Goal: Task Accomplishment & Management: Use online tool/utility

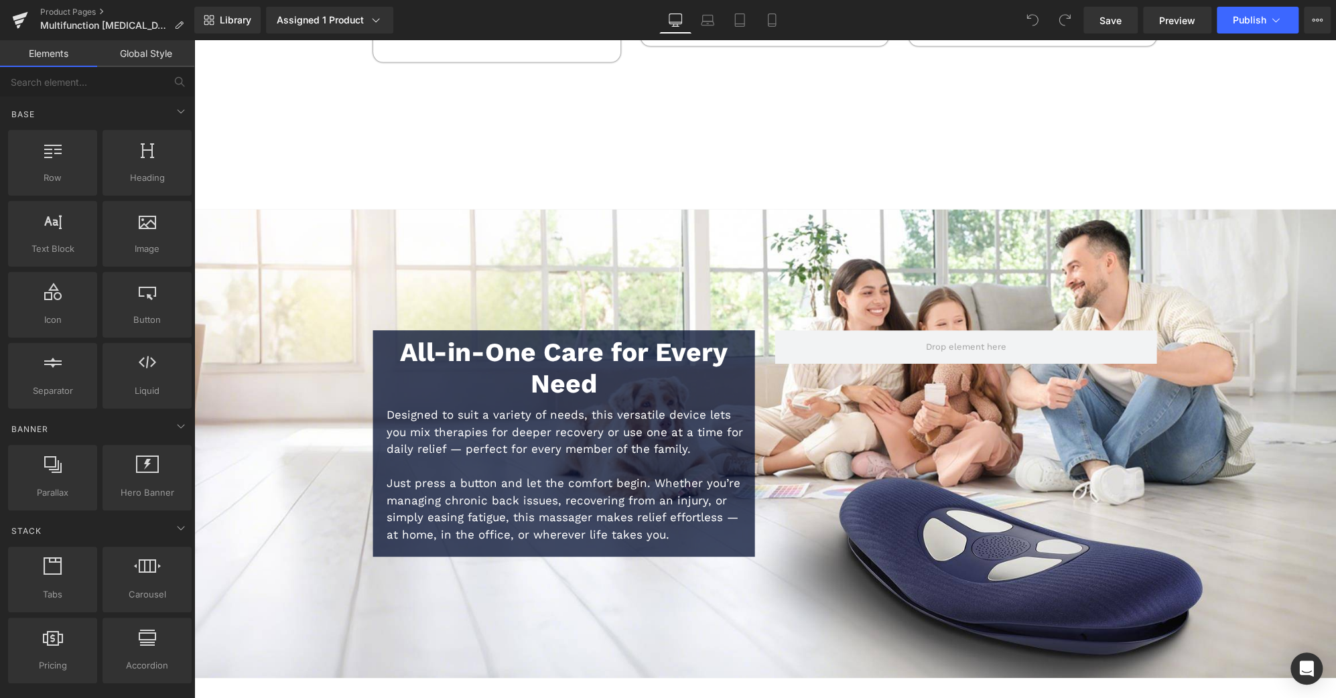
scroll to position [6215, 0]
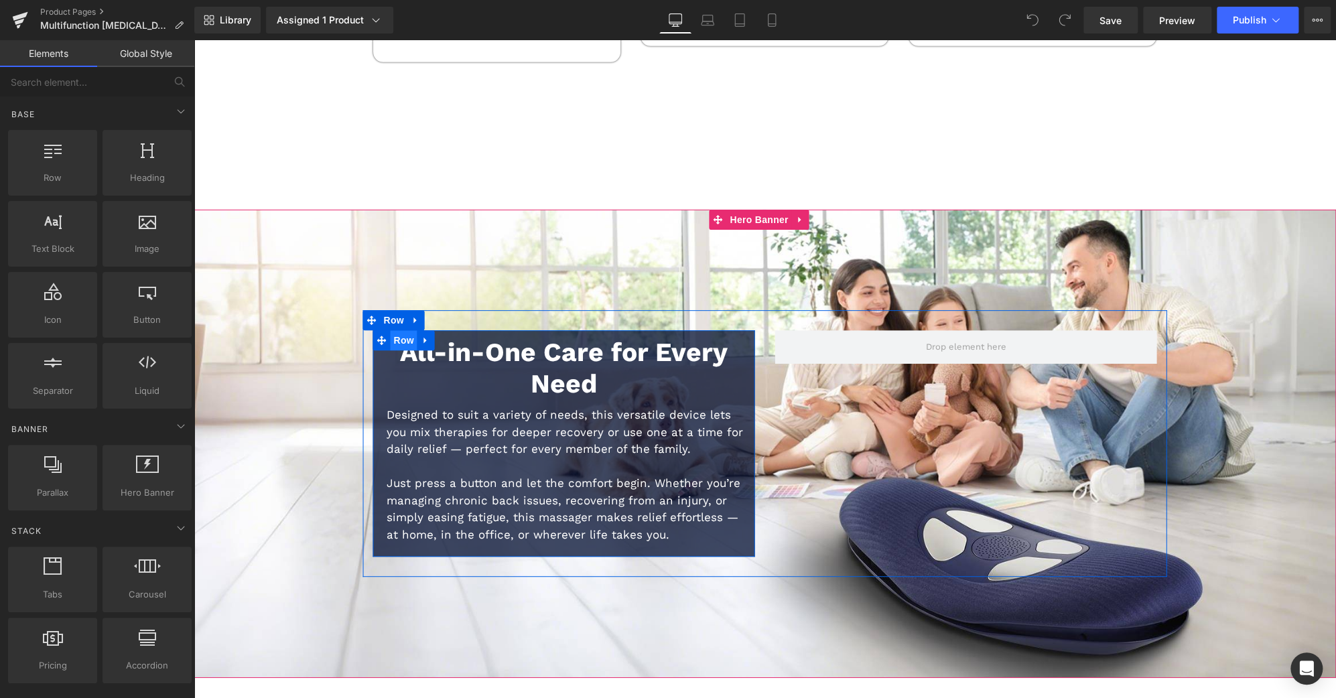
click at [401, 331] on span "Row" at bounding box center [404, 341] width 27 height 20
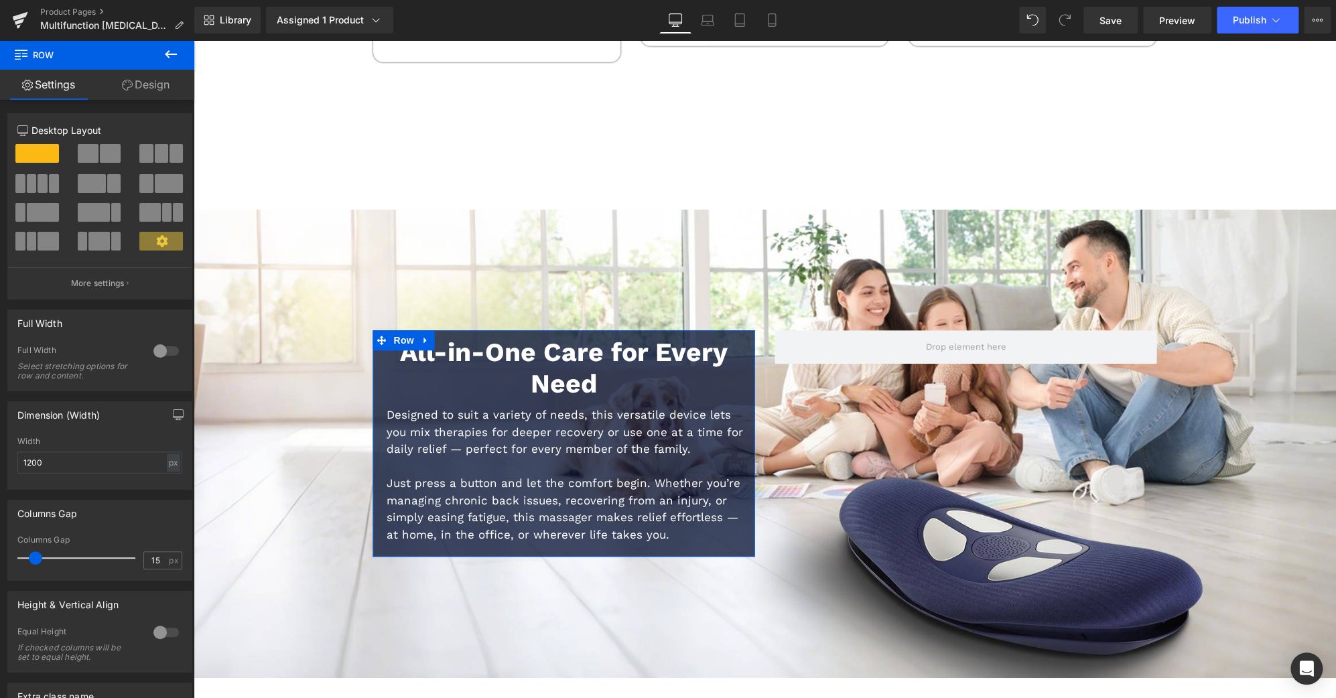
click at [167, 87] on link "Design" at bounding box center [145, 85] width 97 height 30
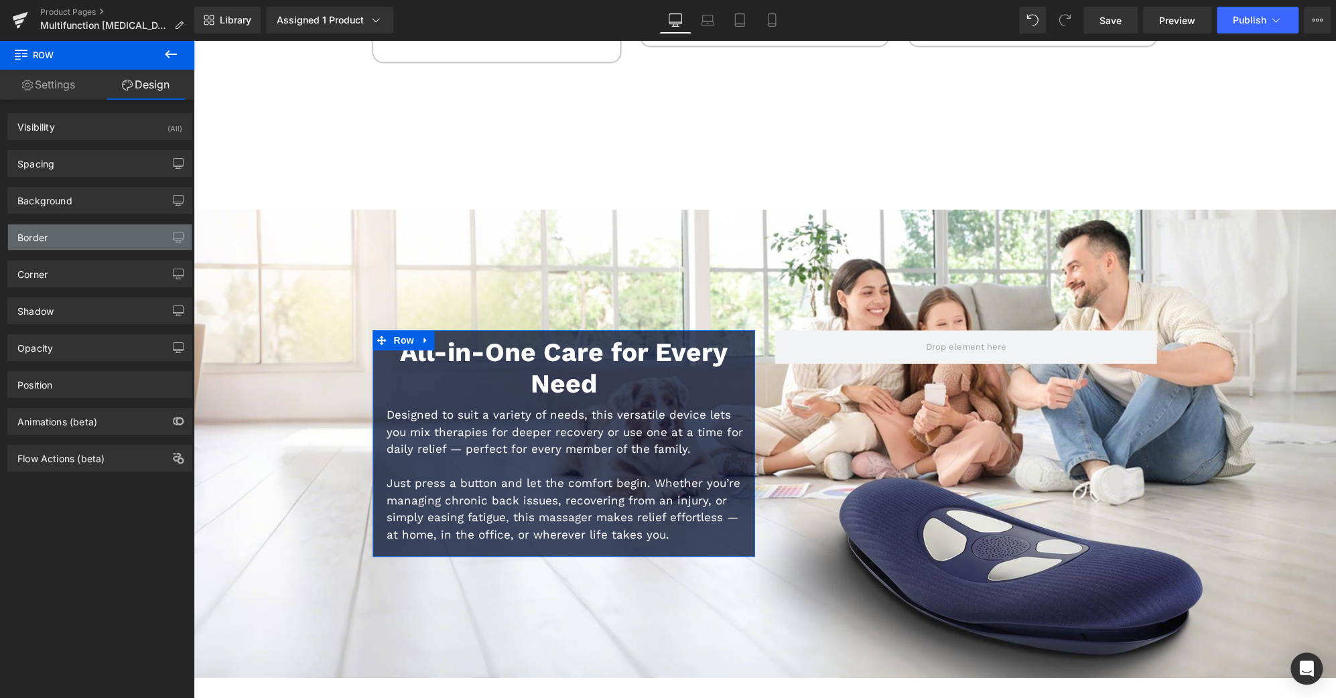
type input "#3d4246"
type input "100"
type input "0"
click at [100, 239] on div "Border" at bounding box center [100, 236] width 184 height 25
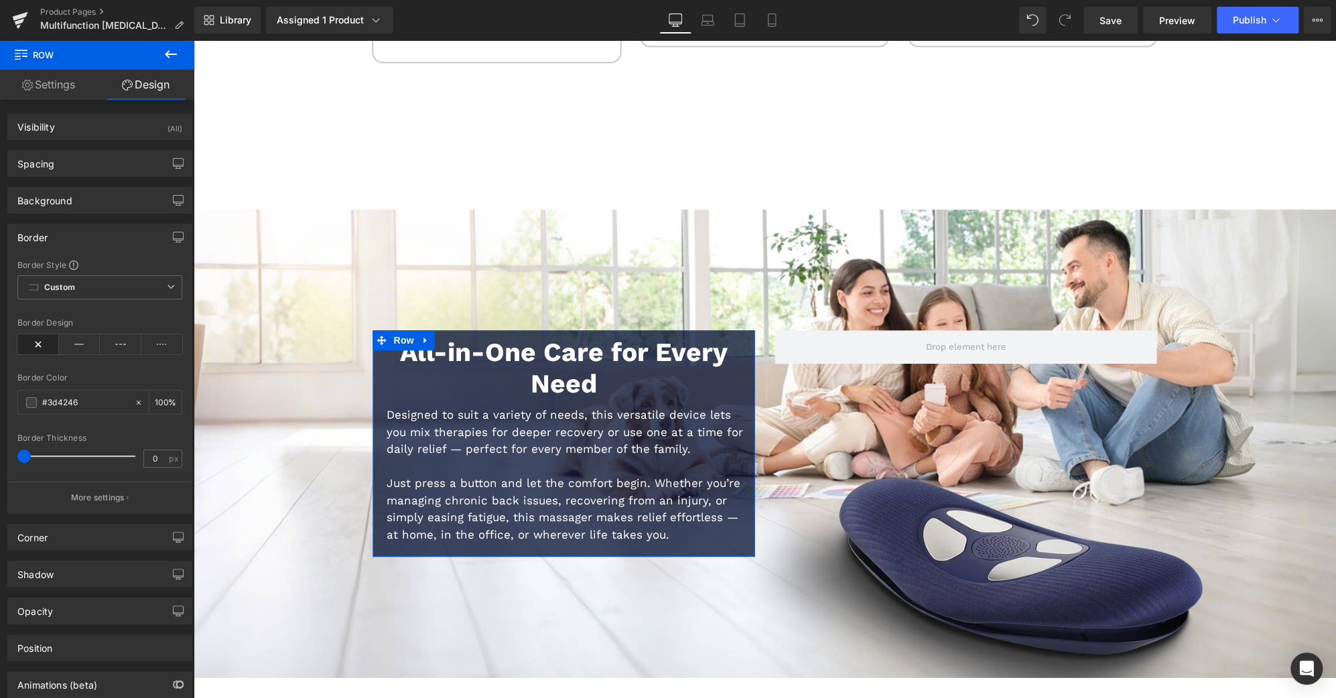
click at [100, 239] on div "Border" at bounding box center [100, 236] width 184 height 25
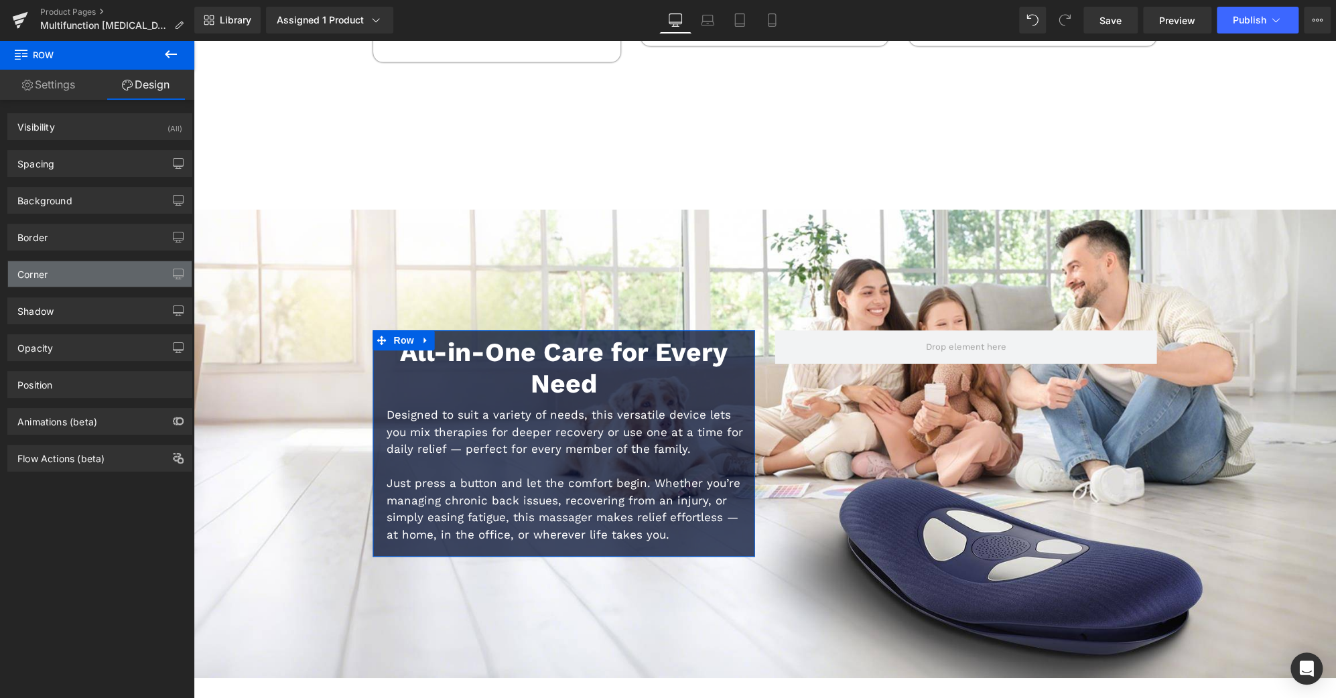
click at [94, 274] on div "Corner" at bounding box center [100, 273] width 184 height 25
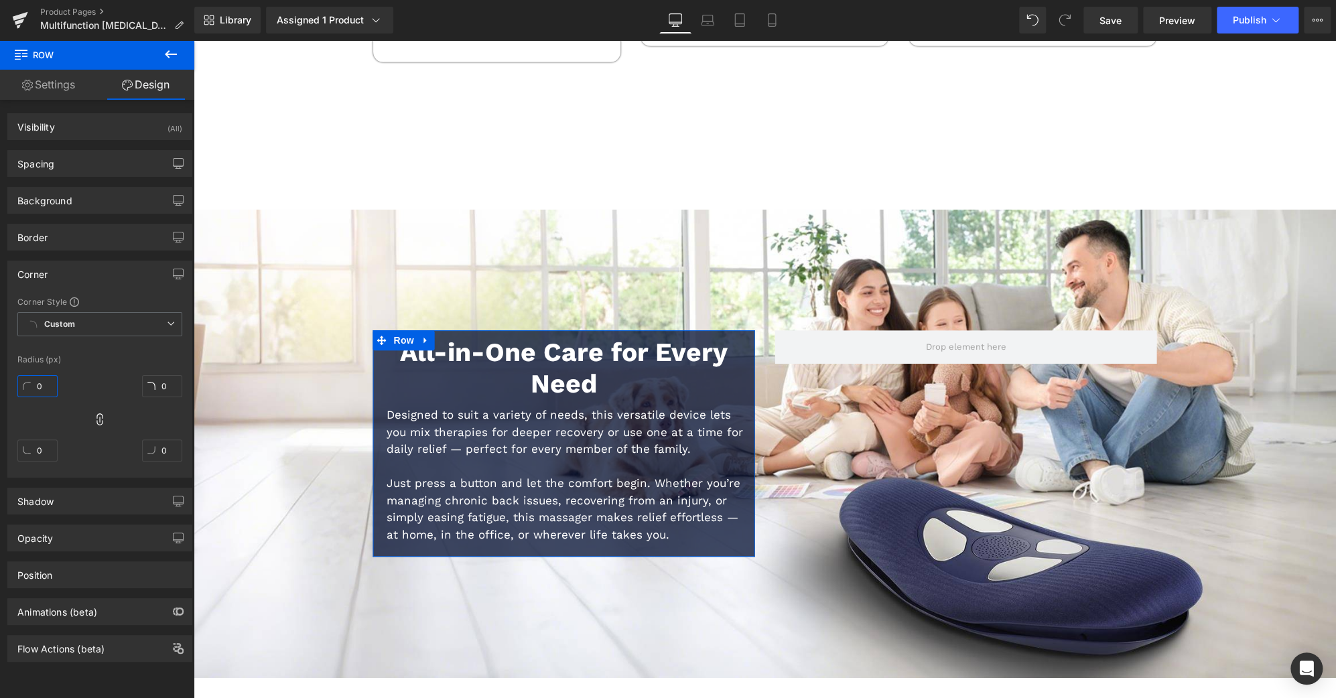
click at [50, 387] on input "0" at bounding box center [37, 386] width 40 height 22
type input "20"
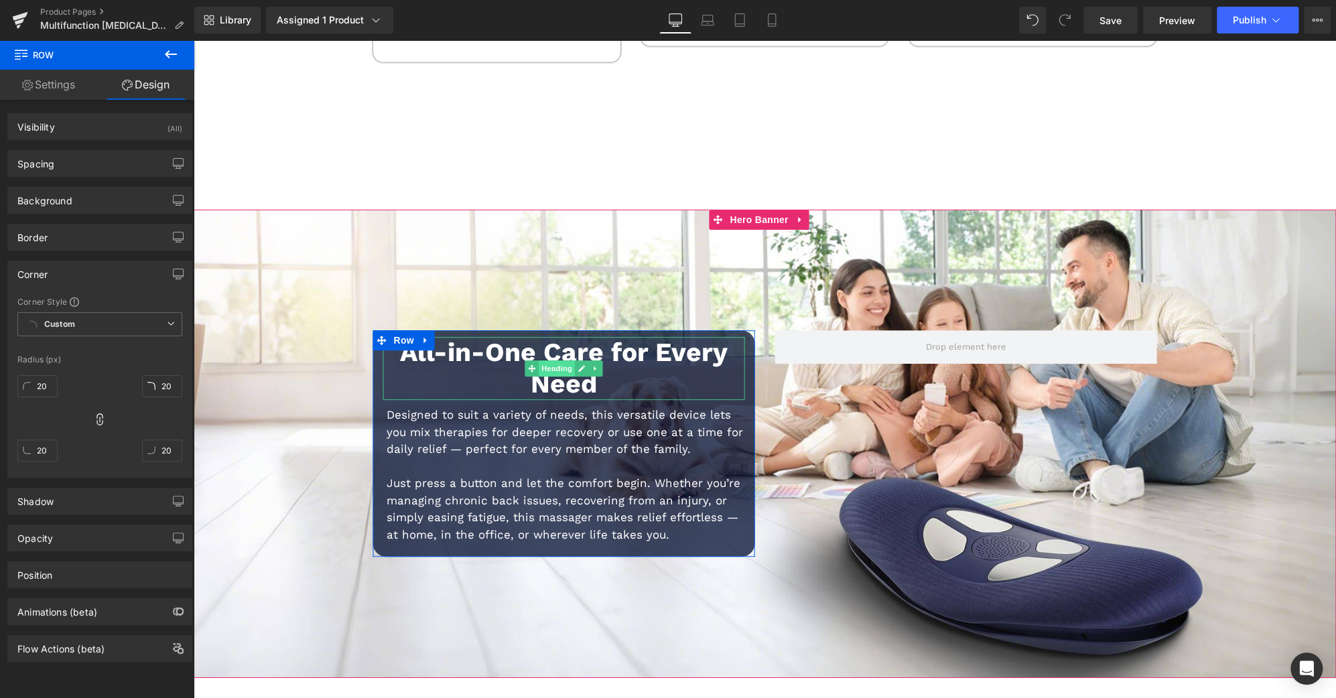
click at [557, 360] on span "Heading" at bounding box center [557, 368] width 36 height 16
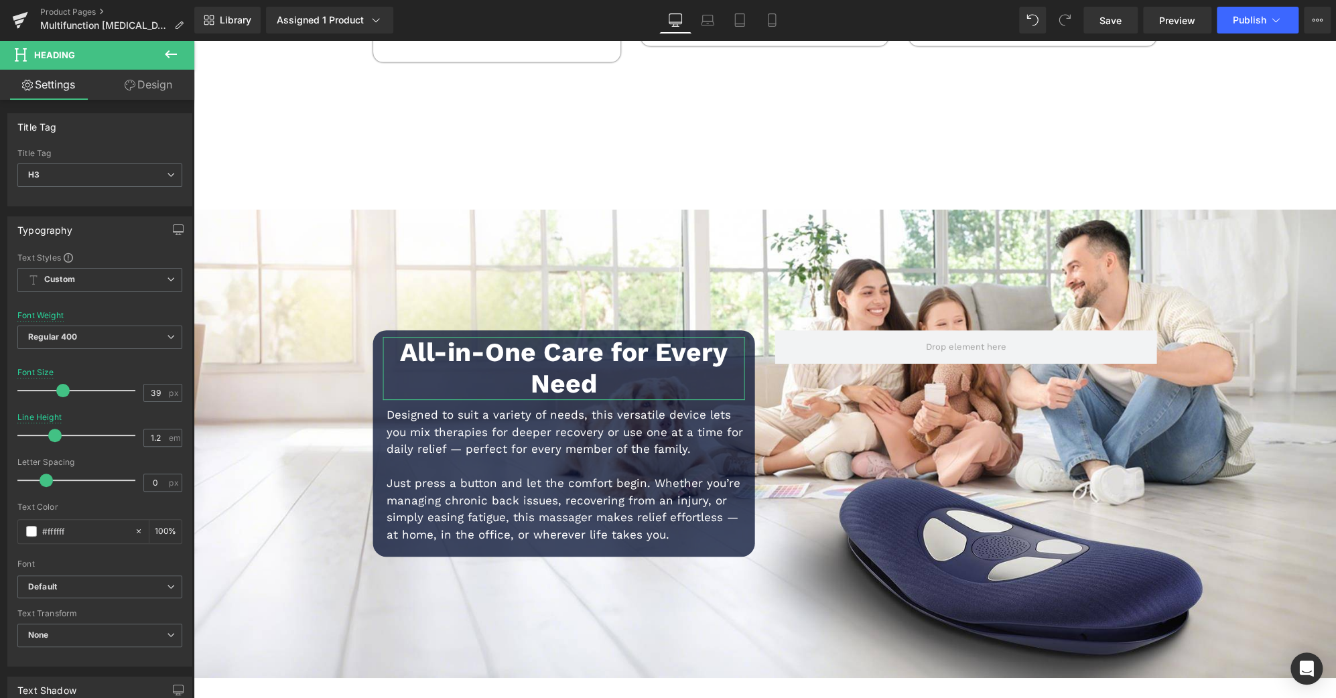
click at [155, 84] on link "Design" at bounding box center [148, 85] width 97 height 30
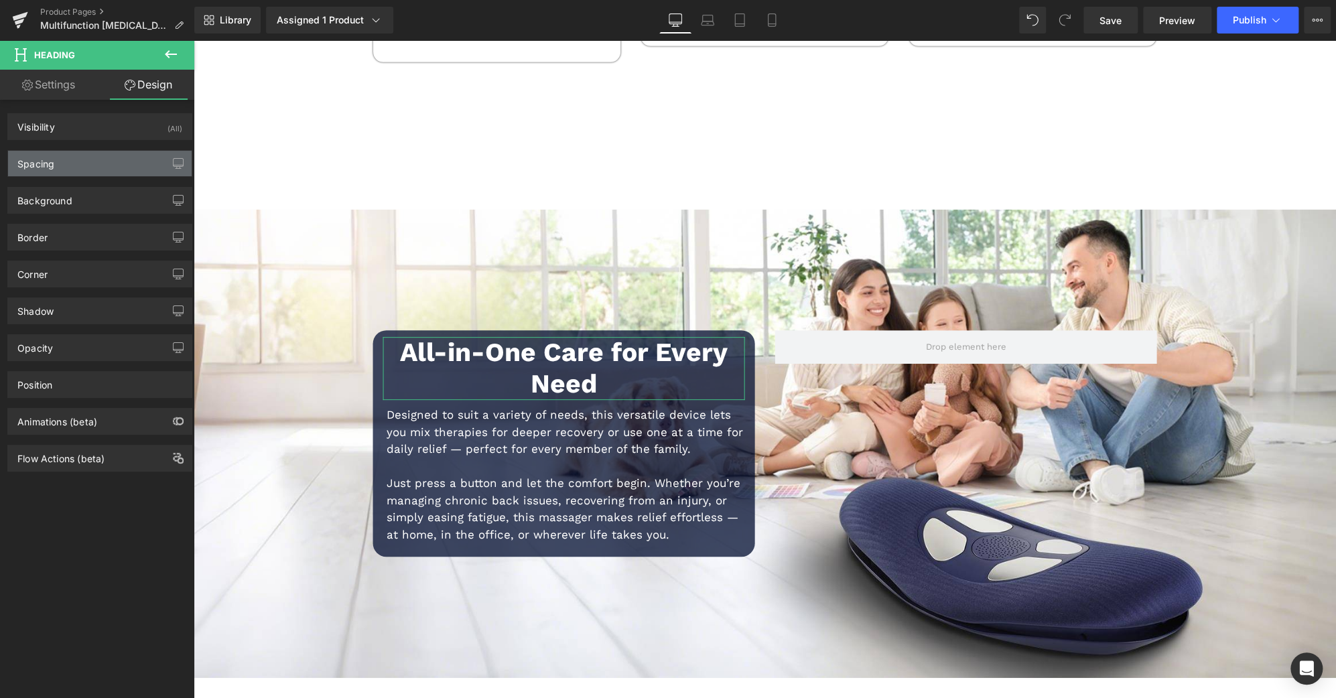
type input "0"
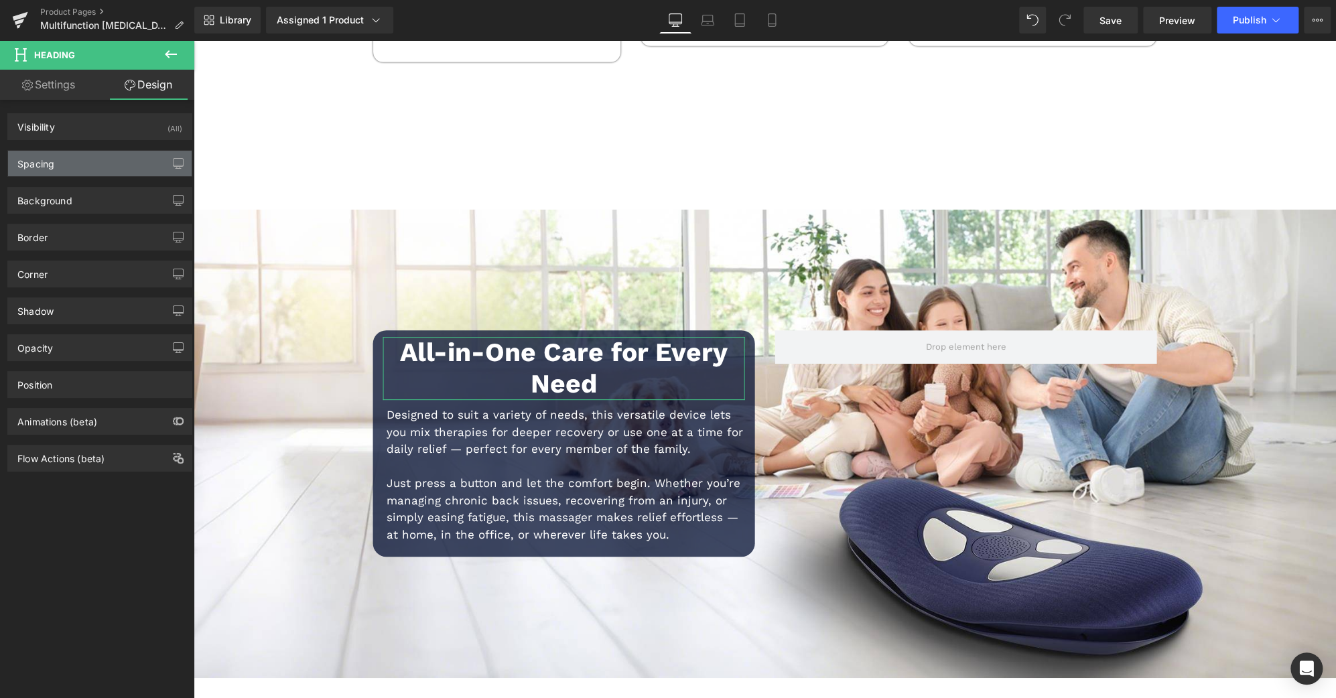
type input "0"
click at [105, 153] on div "Spacing" at bounding box center [100, 163] width 184 height 25
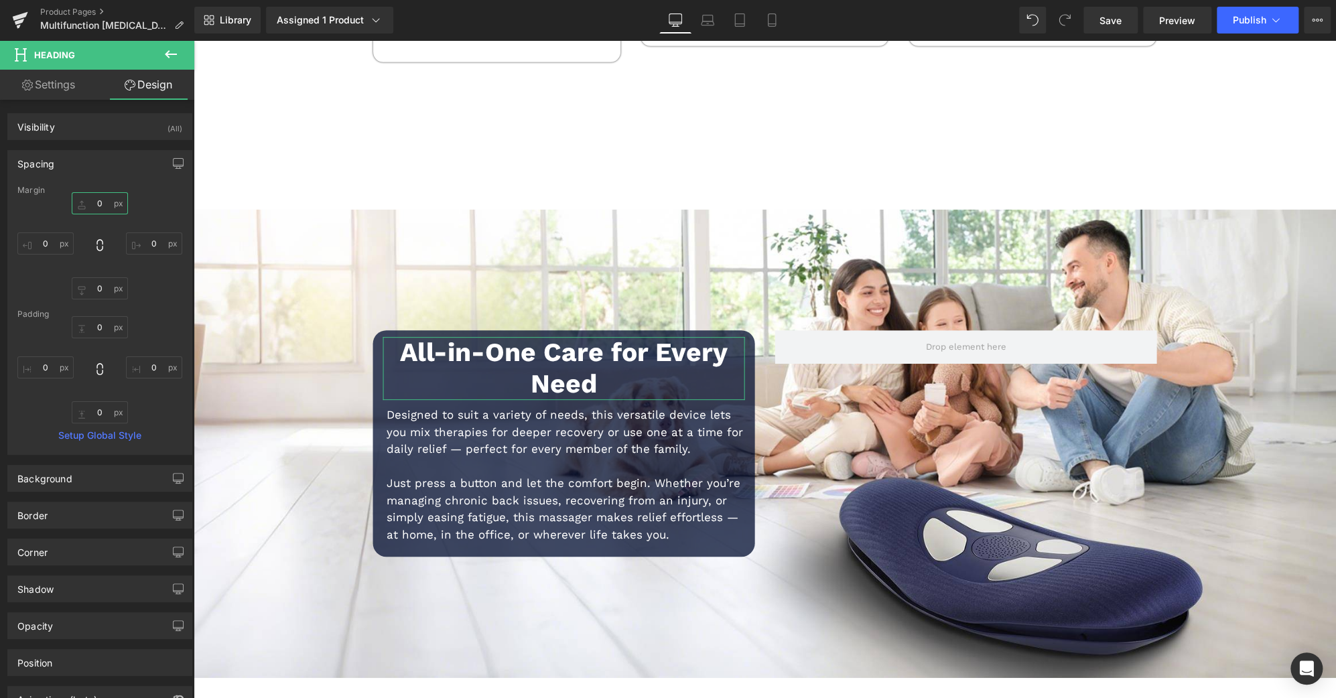
click at [101, 210] on input "0" at bounding box center [100, 203] width 56 height 22
type input "5"
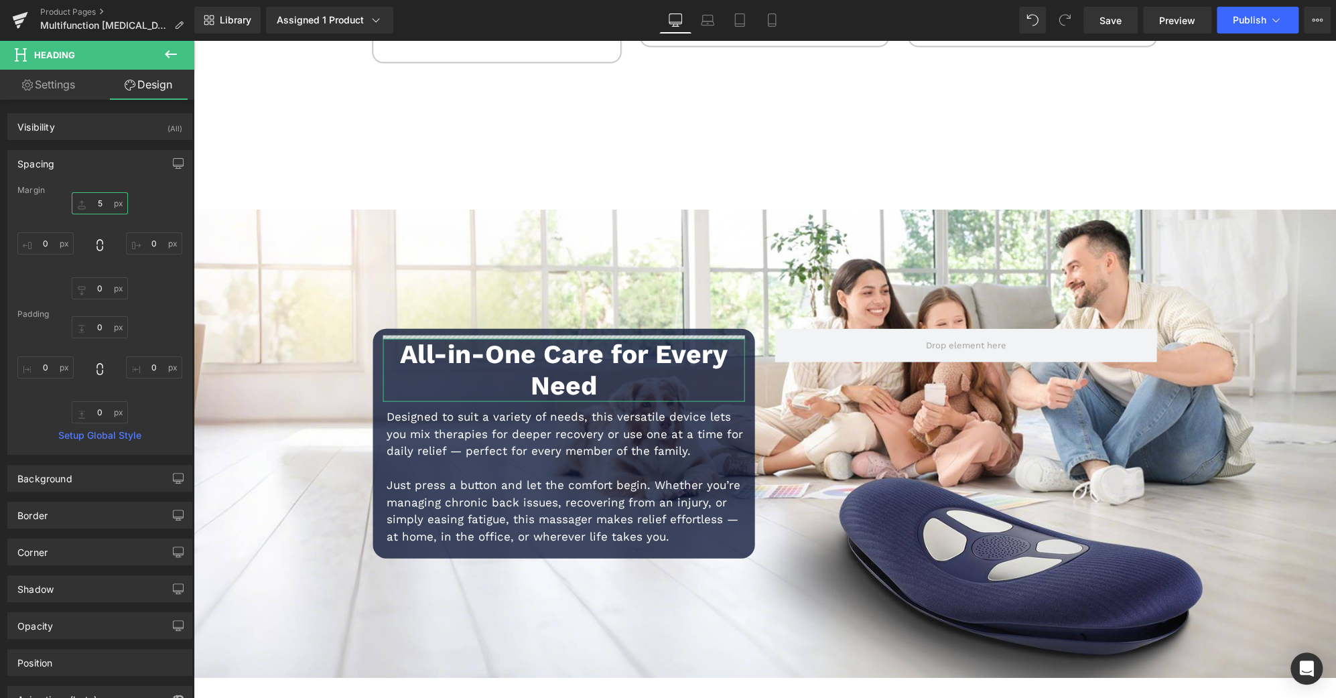
click at [94, 201] on input "5" at bounding box center [100, 203] width 56 height 22
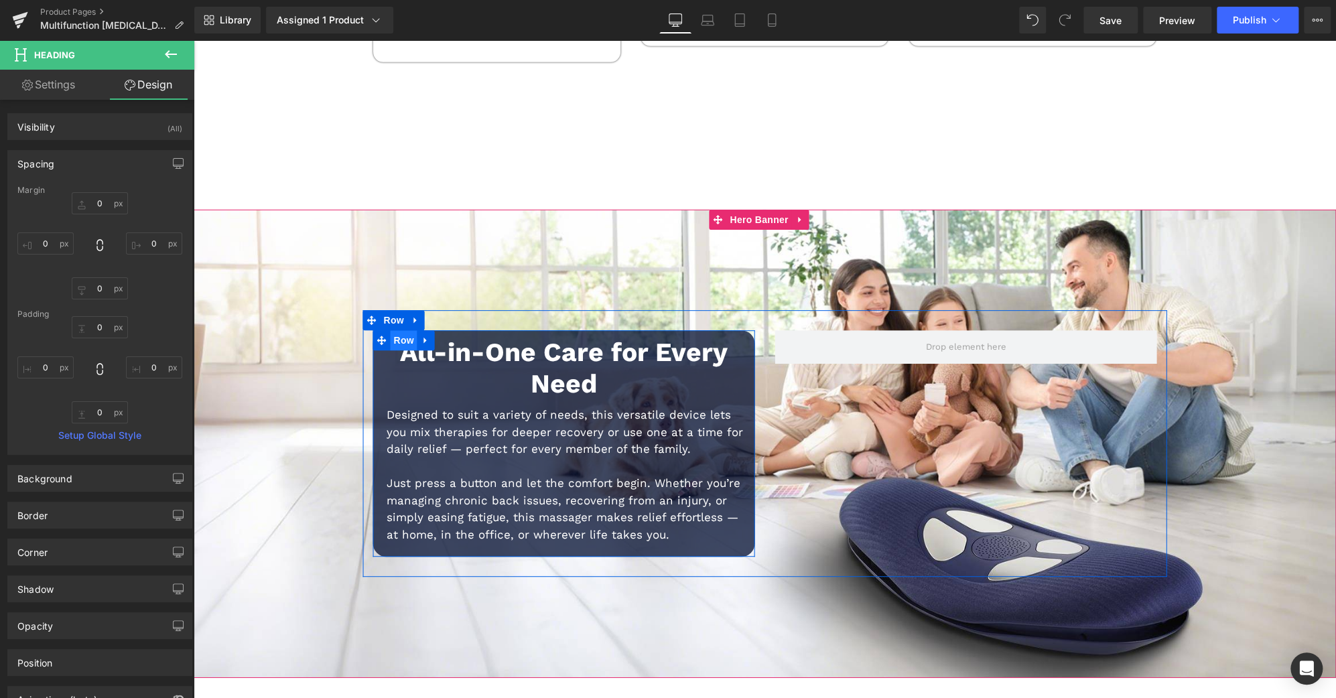
click at [405, 331] on span "Row" at bounding box center [404, 341] width 27 height 20
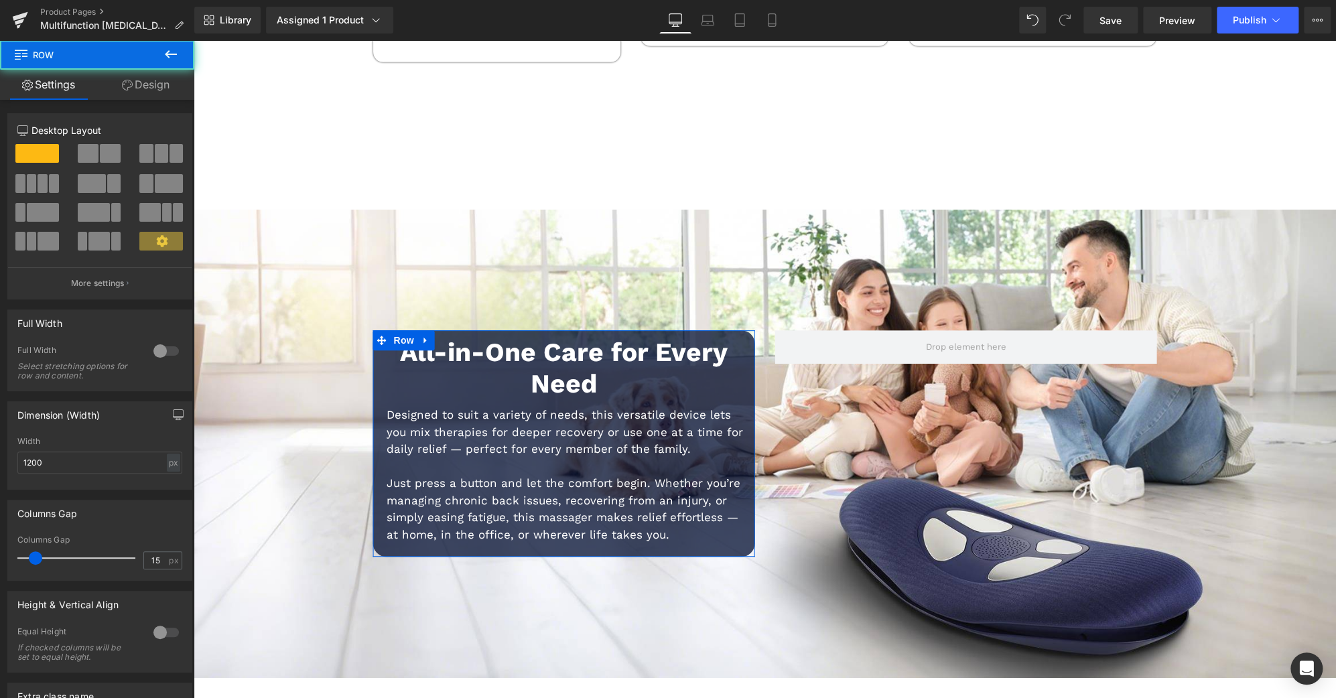
click at [161, 88] on link "Design" at bounding box center [145, 85] width 97 height 30
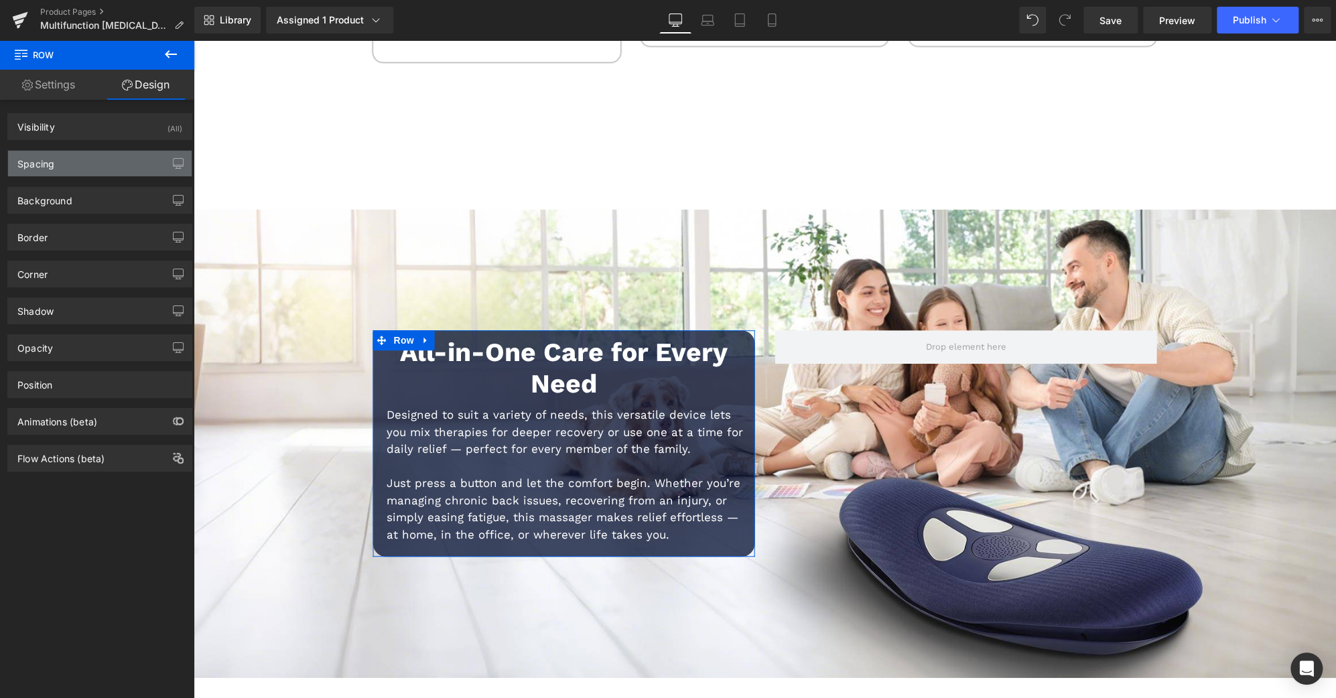
type input "0"
type input "10"
type input "0"
type input "10"
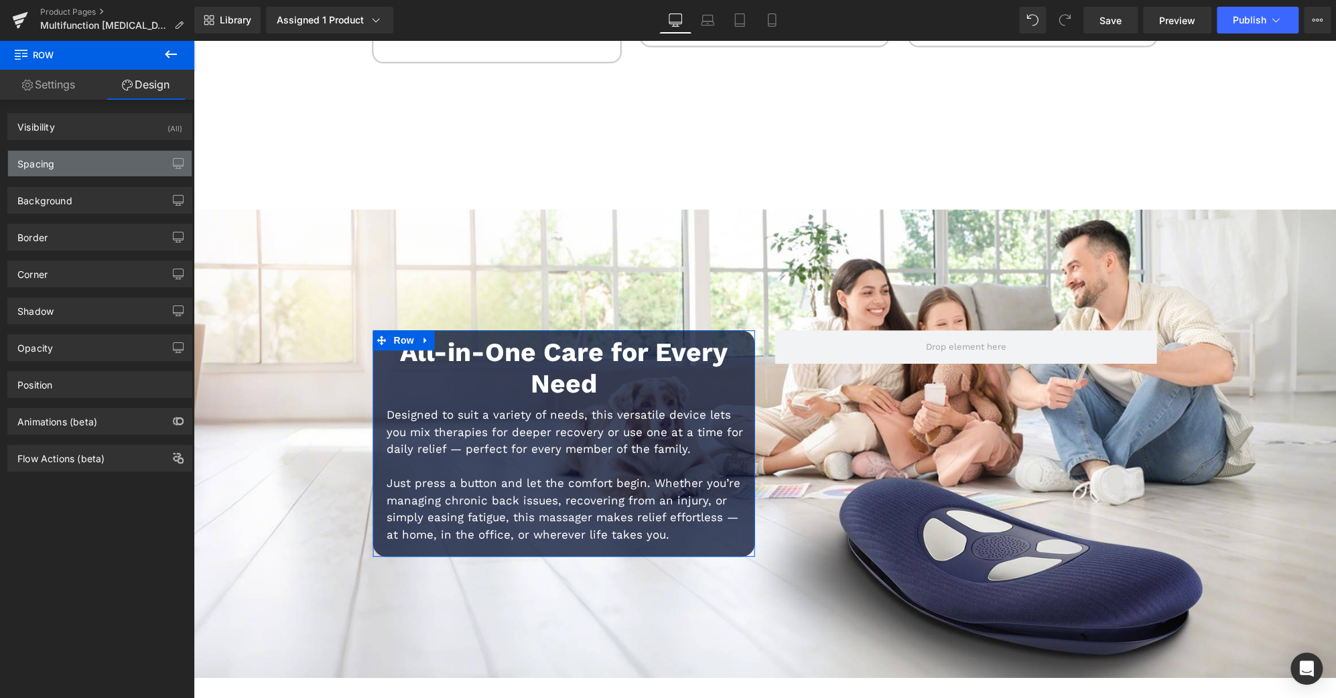
type input "0"
click at [88, 164] on div "Spacing" at bounding box center [100, 163] width 184 height 25
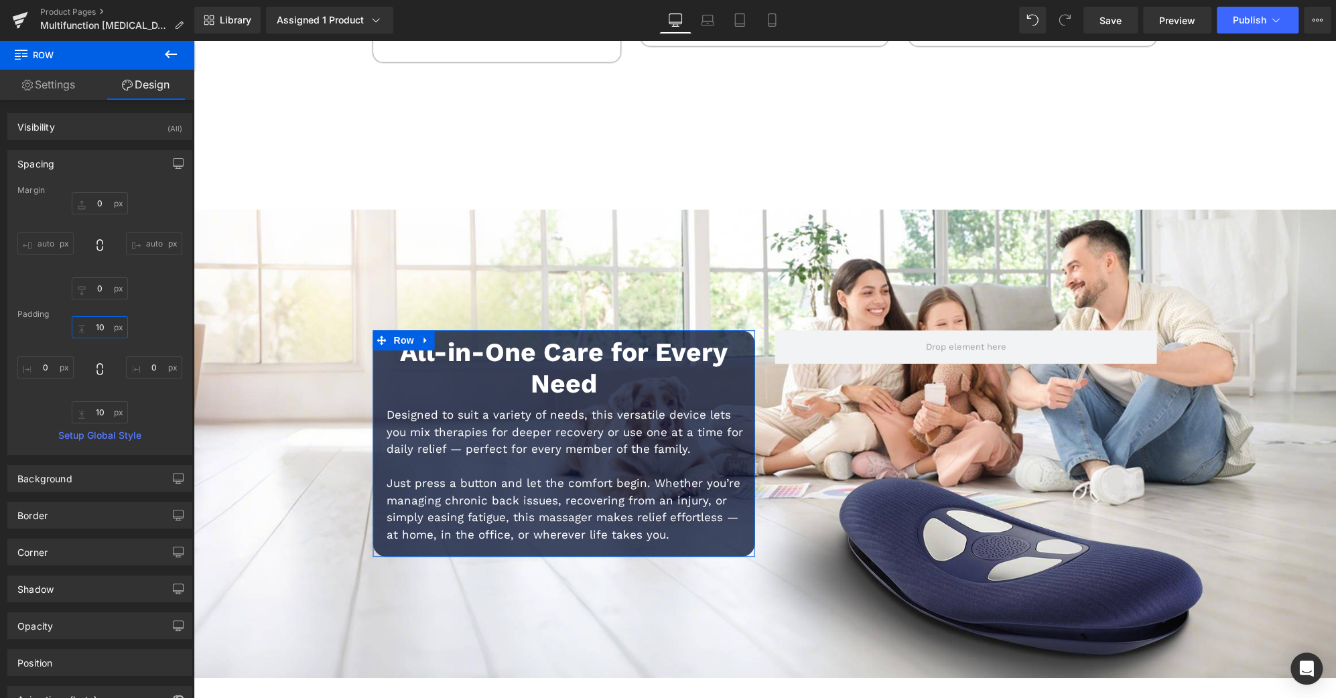
click at [105, 321] on input "10" at bounding box center [100, 327] width 56 height 22
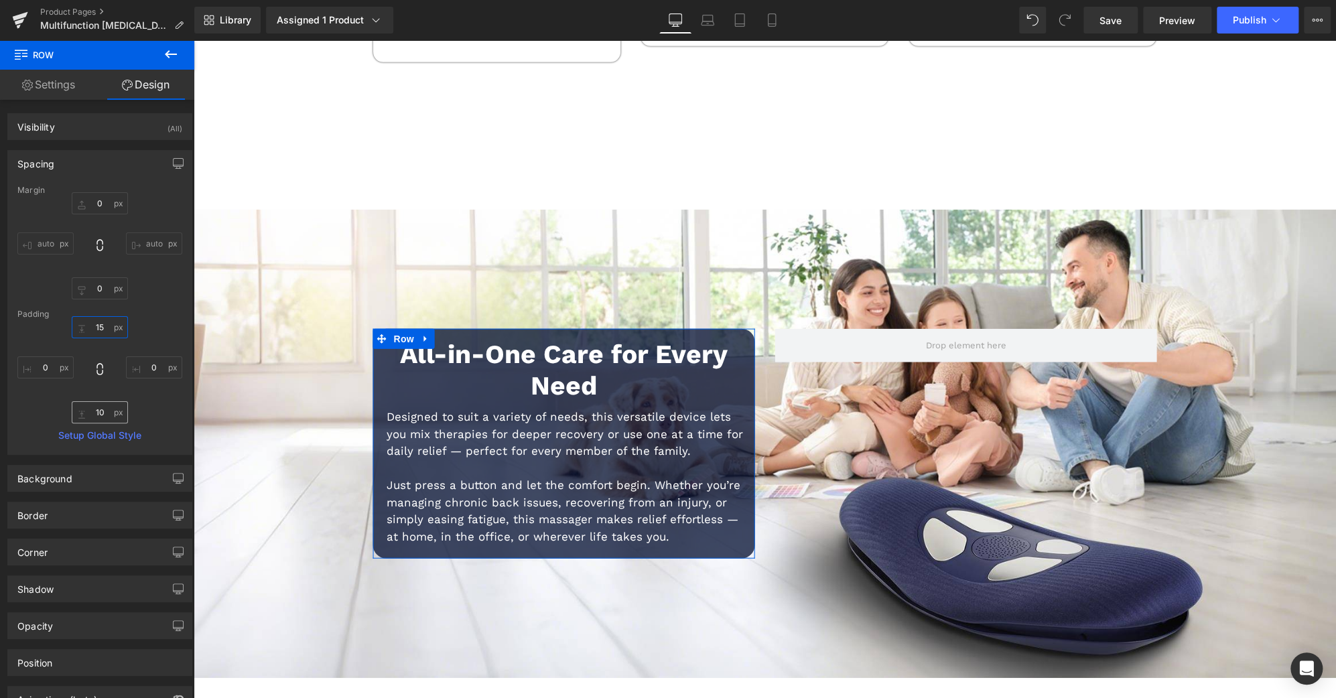
type input "15"
click at [96, 411] on input "10" at bounding box center [100, 412] width 56 height 22
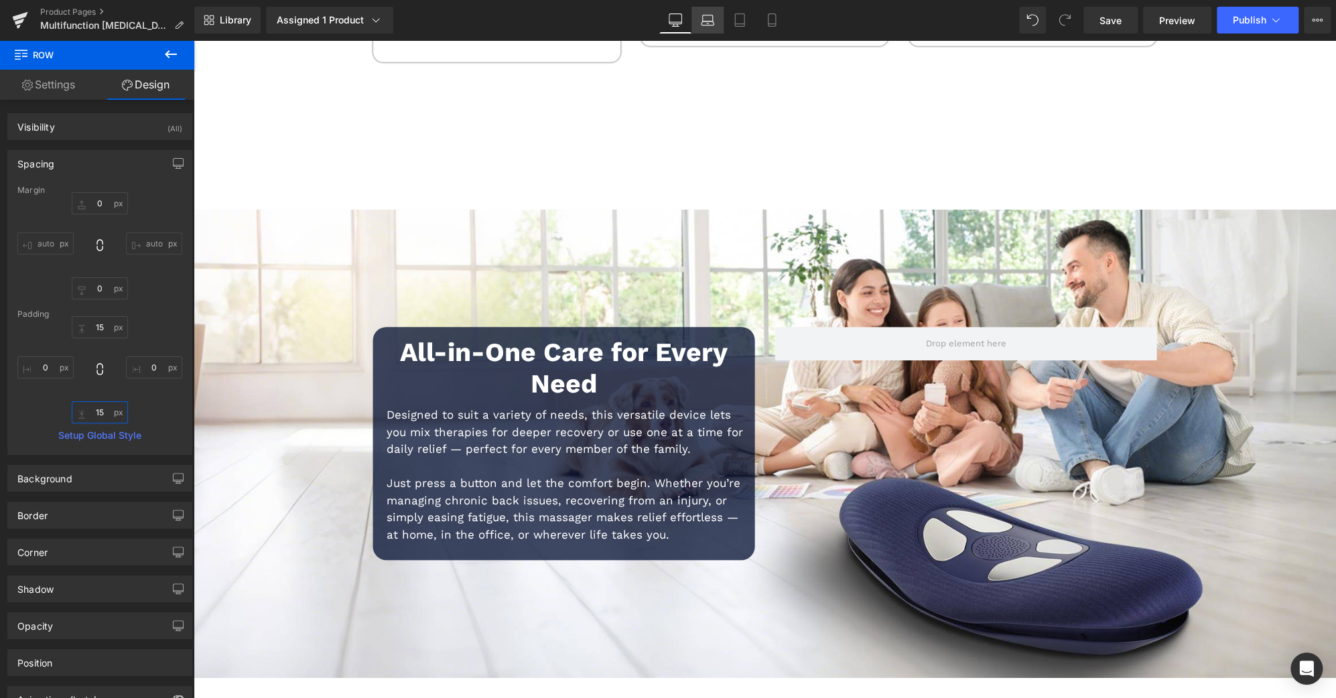
type input "15"
click at [713, 9] on link "Laptop" at bounding box center [707, 20] width 32 height 27
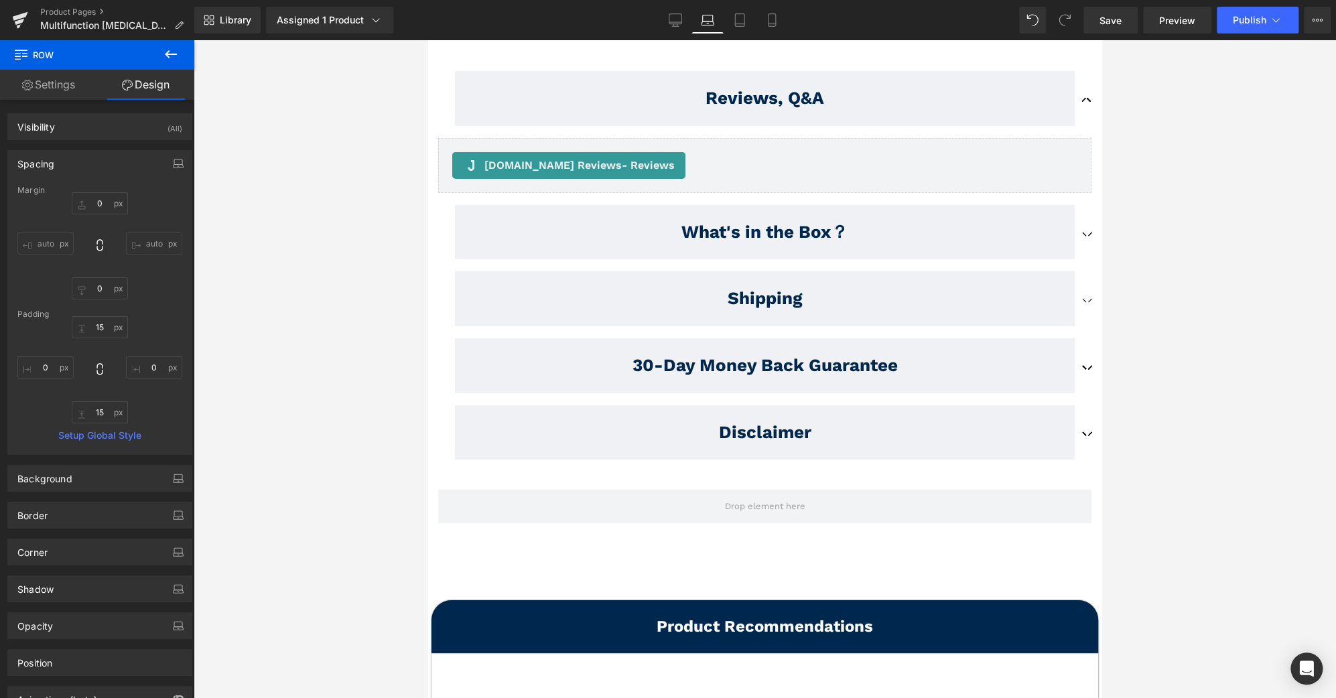
type input "0"
type input "15"
type input "0"
type input "15"
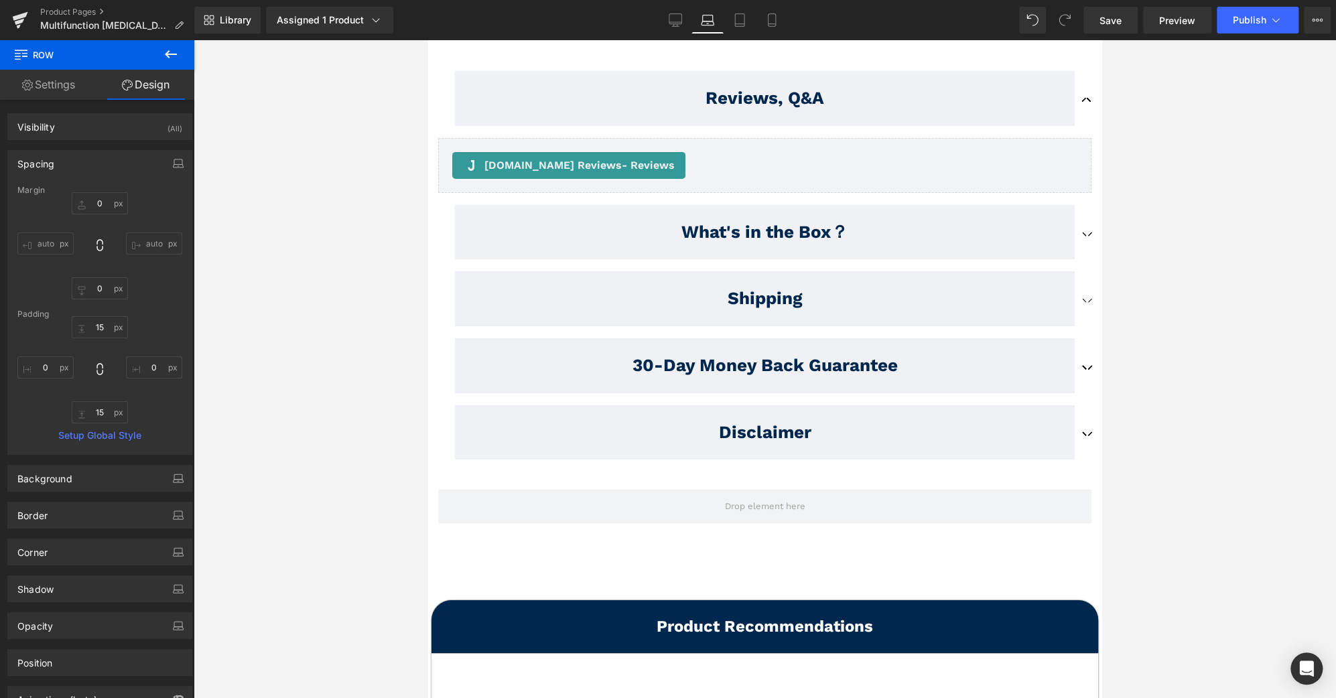
type input "0"
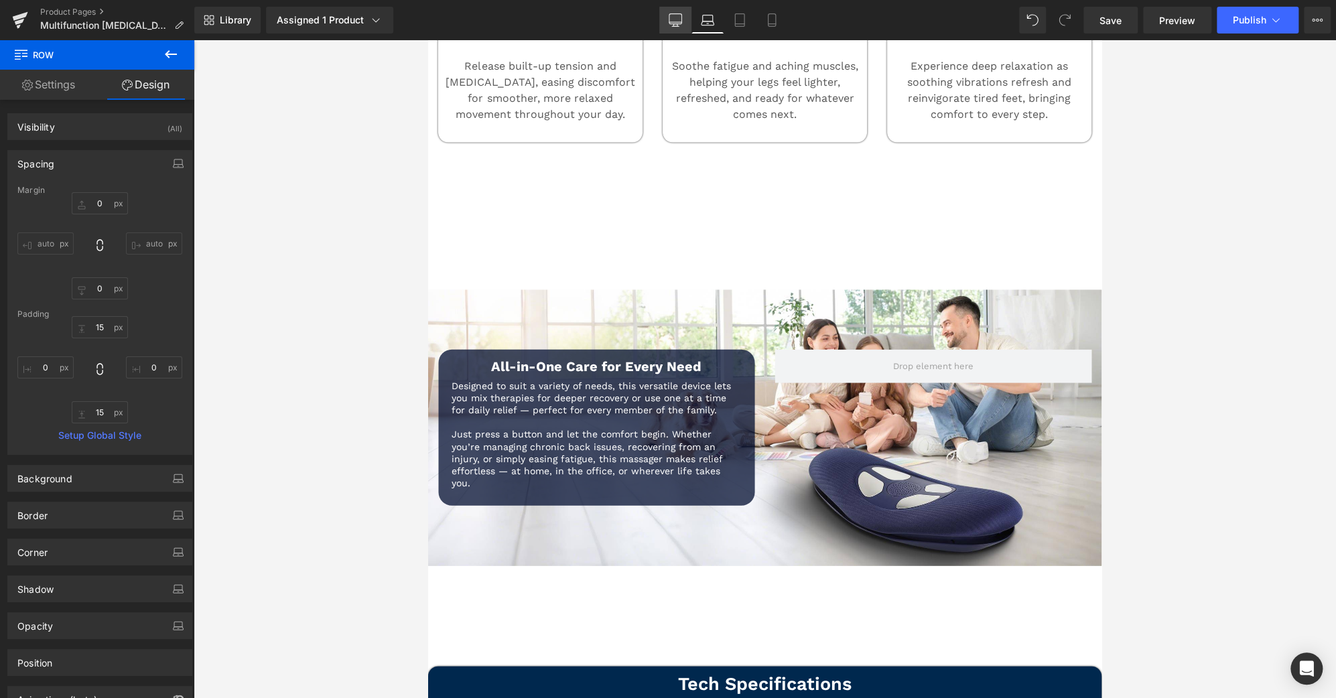
drag, startPoint x: 678, startPoint y: 13, endPoint x: 1129, endPoint y: 308, distance: 539.1
click at [678, 13] on icon at bounding box center [675, 19] width 13 height 13
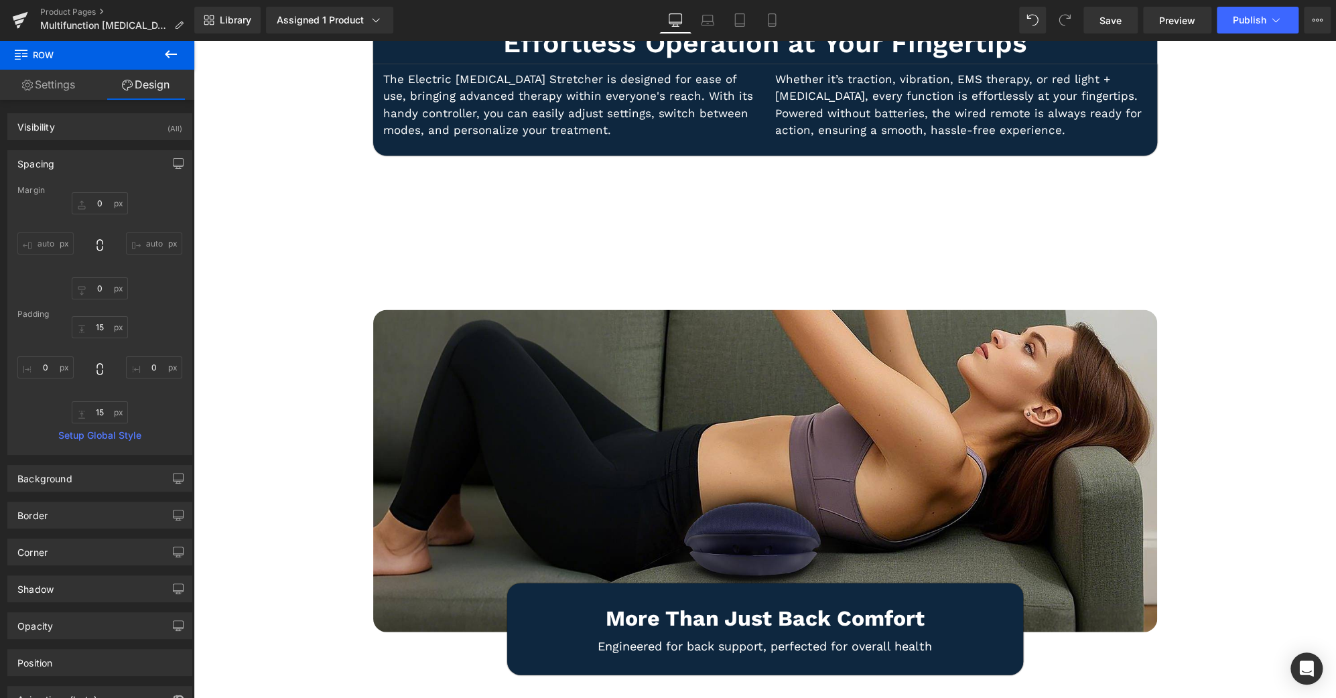
type input "0"
type input "15"
type input "0"
type input "15"
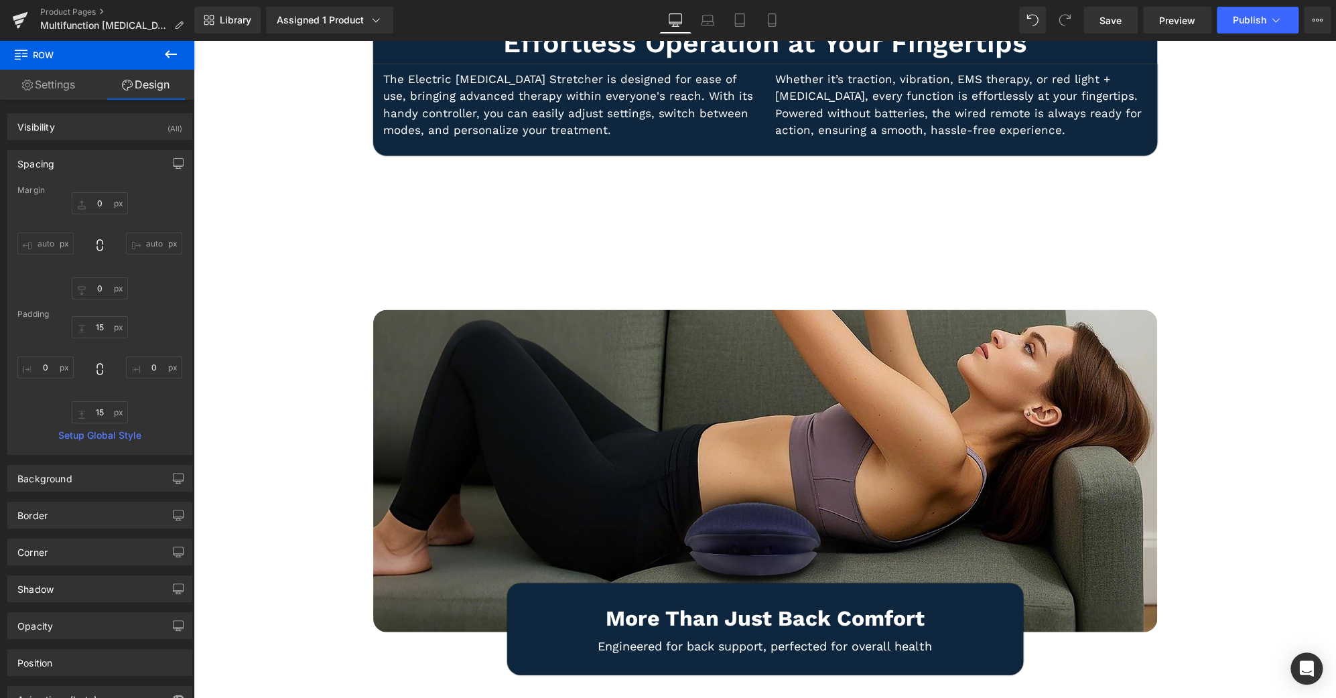
type input "0"
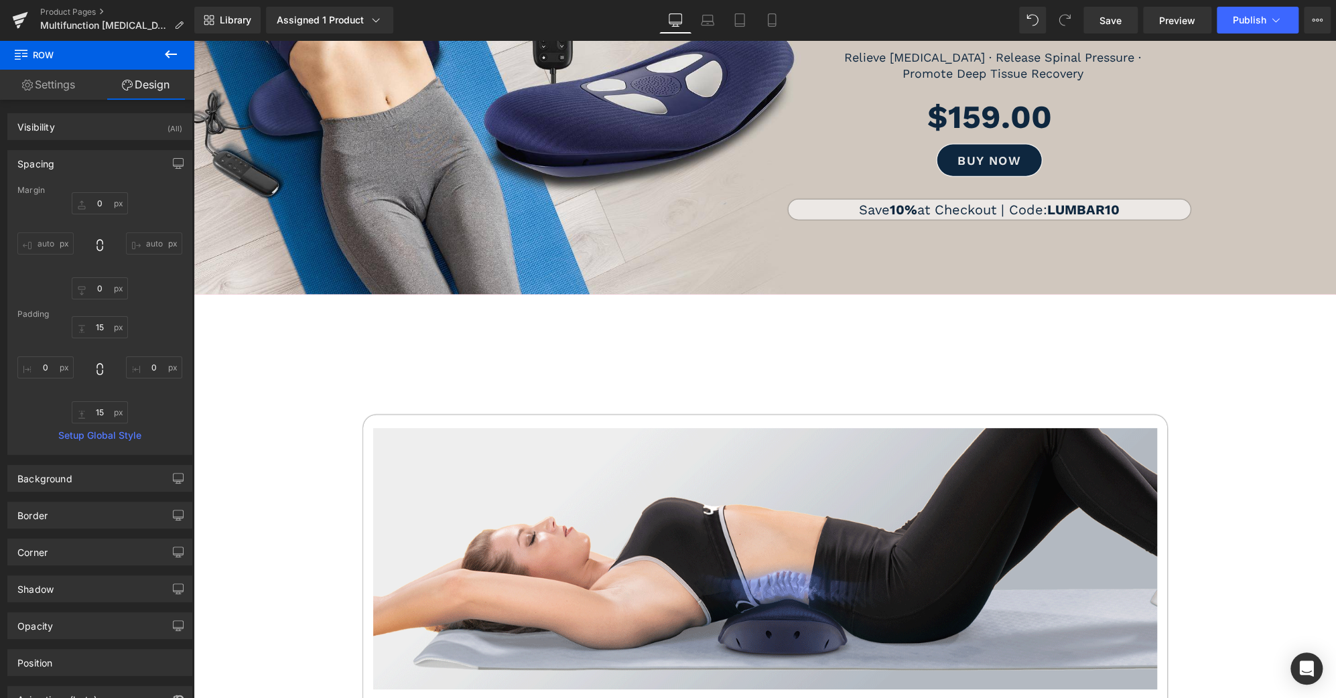
scroll to position [295, 0]
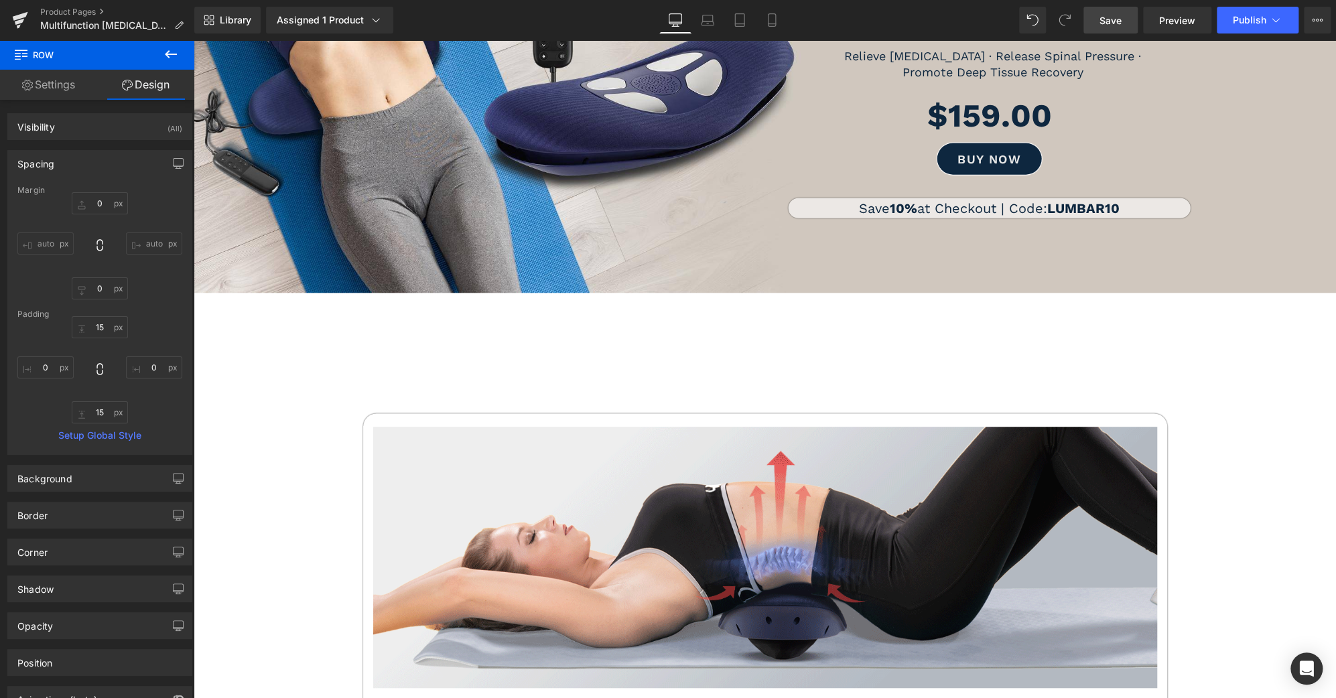
click at [1131, 19] on link "Save" at bounding box center [1110, 20] width 54 height 27
click at [1235, 15] on span "Publish" at bounding box center [1250, 20] width 34 height 11
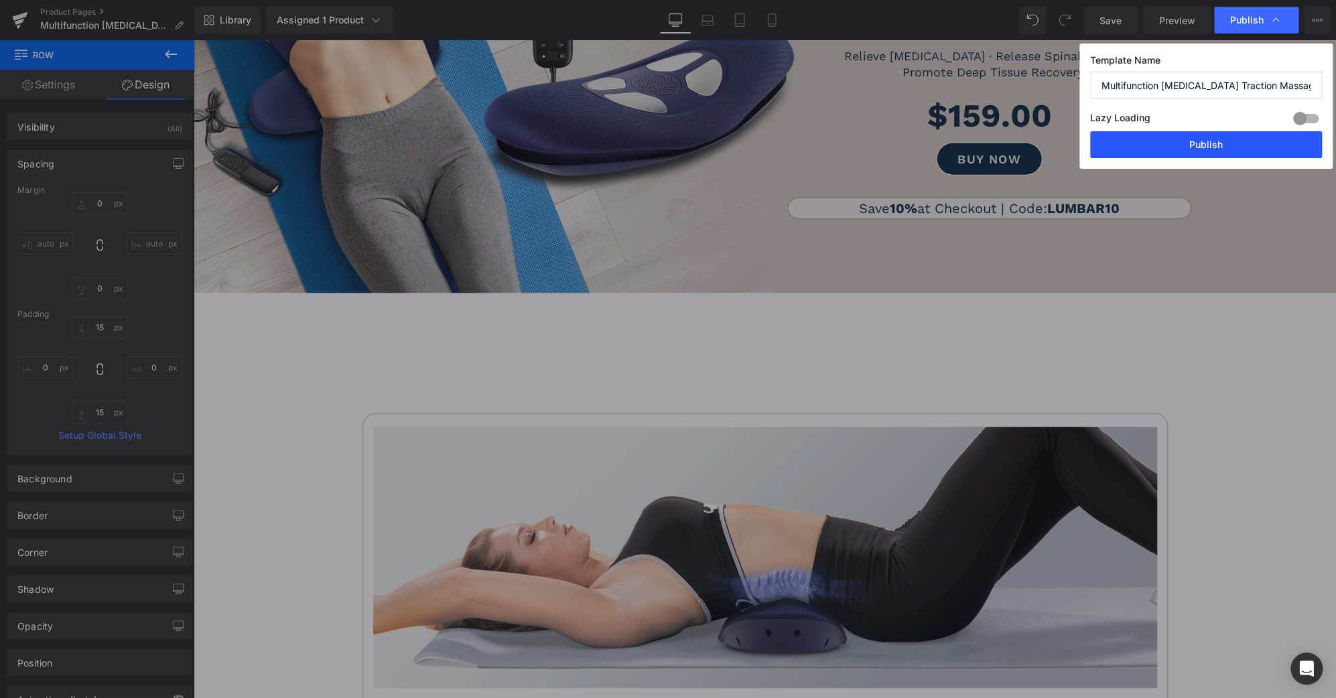
click at [1235, 143] on button "Publish" at bounding box center [1206, 144] width 232 height 27
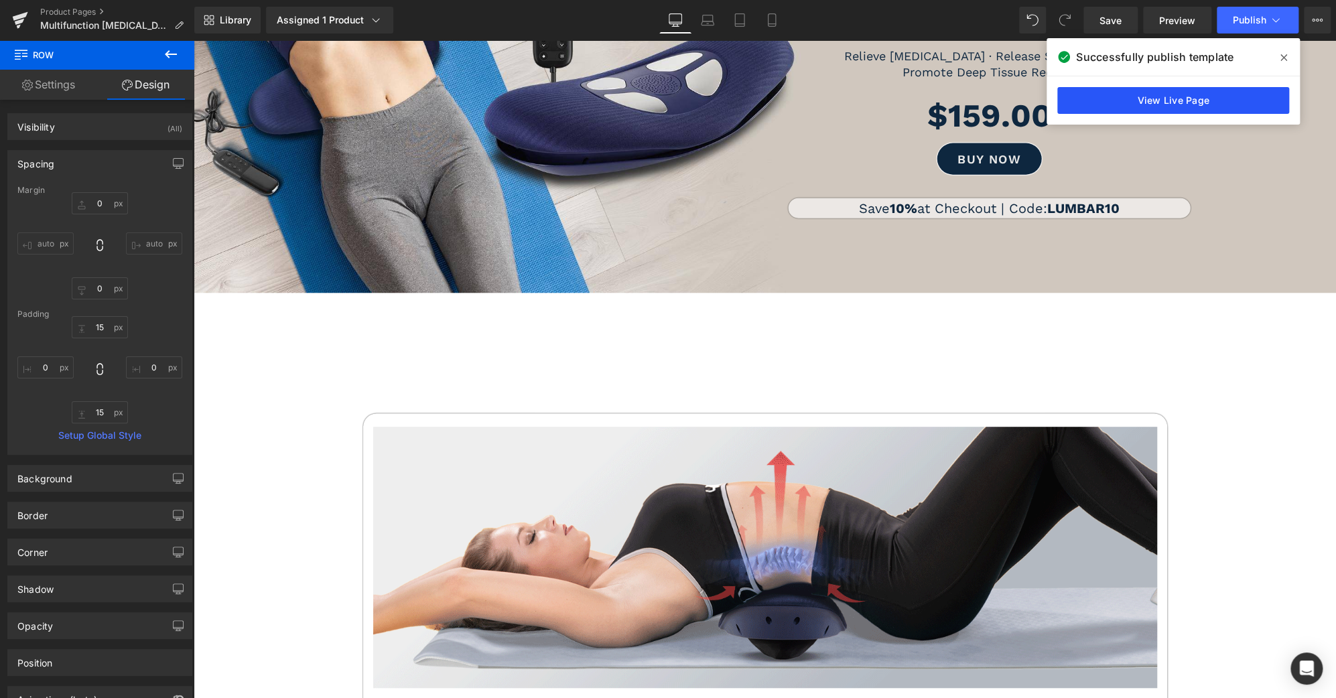
click at [1189, 103] on link "View Live Page" at bounding box center [1173, 100] width 232 height 27
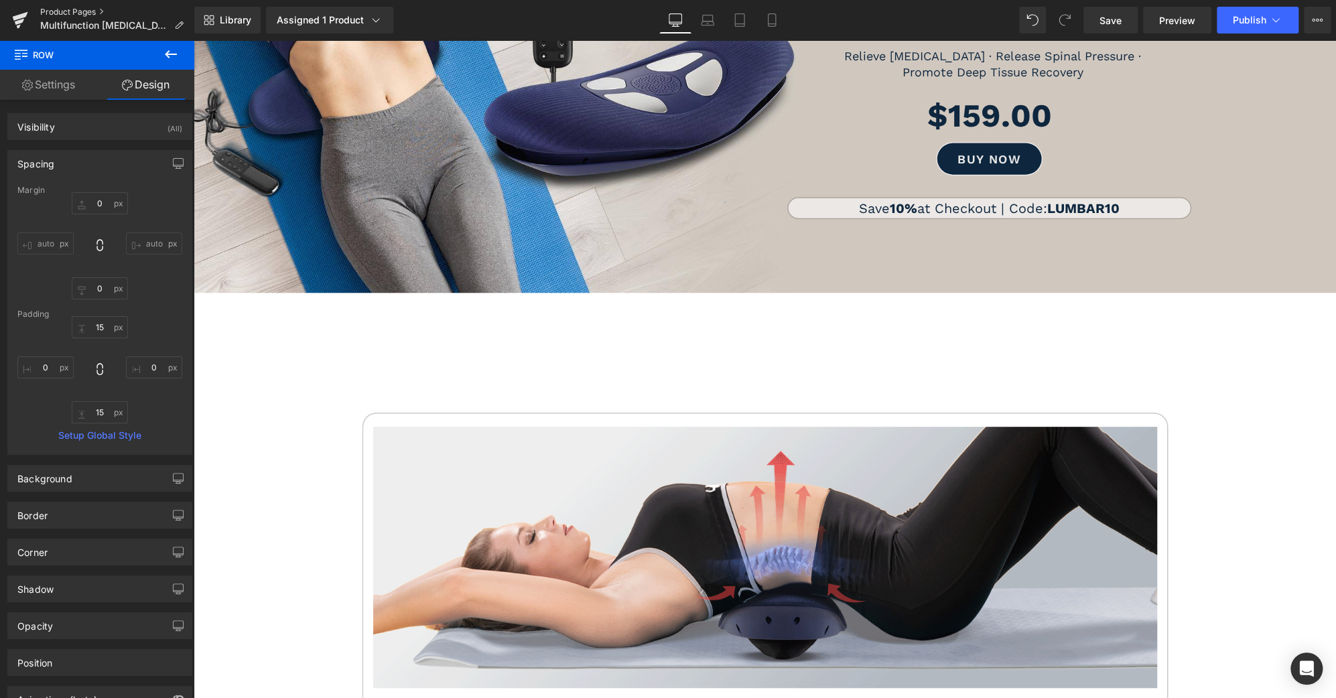
click at [82, 10] on link "Product Pages" at bounding box center [117, 12] width 154 height 11
